Goal: Task Accomplishment & Management: Manage account settings

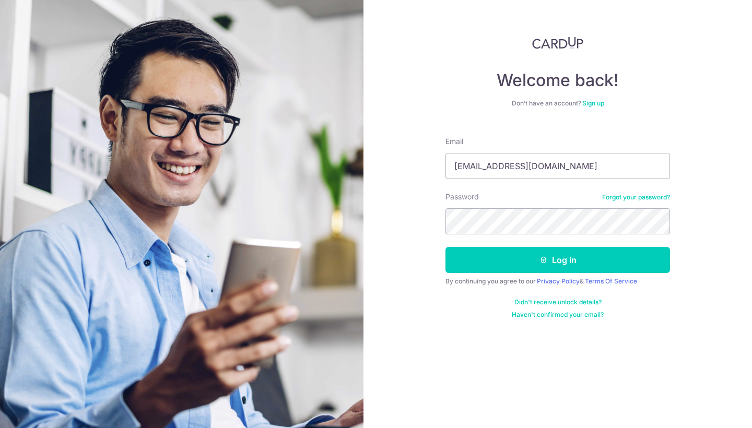
type input "[EMAIL_ADDRESS][DOMAIN_NAME]"
click at [558, 260] on button "Log in" at bounding box center [558, 260] width 225 height 26
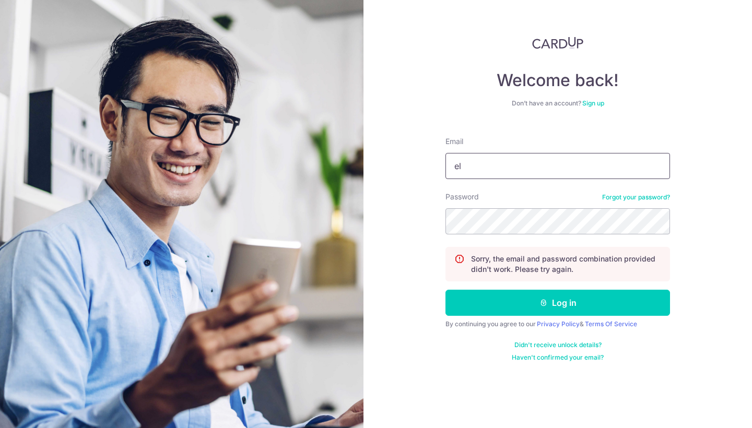
type input "e"
type input "[EMAIL_ADDRESS][DOMAIN_NAME]"
click at [558, 303] on button "Log in" at bounding box center [558, 303] width 225 height 26
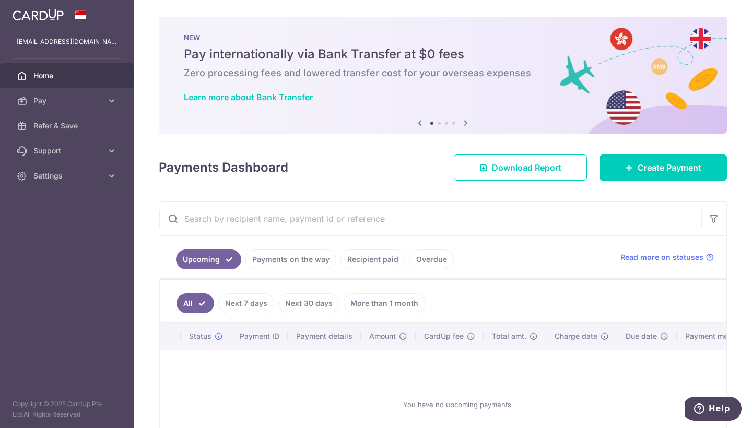
click at [381, 257] on link "Recipient paid" at bounding box center [373, 260] width 65 height 20
